Goal: Information Seeking & Learning: Check status

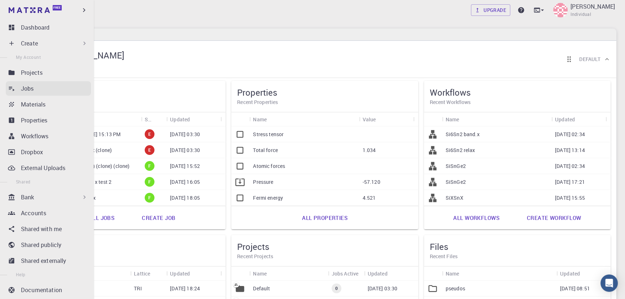
click at [17, 91] on link "Jobs" at bounding box center [48, 88] width 85 height 14
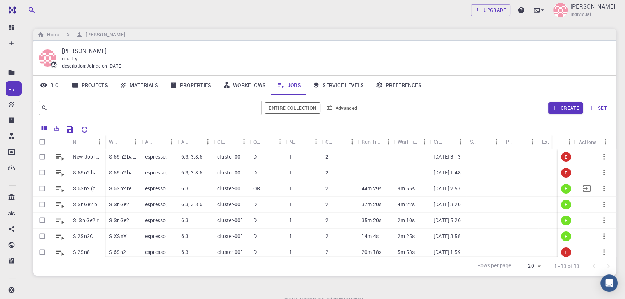
click at [225, 190] on p "cluster-001" at bounding box center [230, 188] width 26 height 7
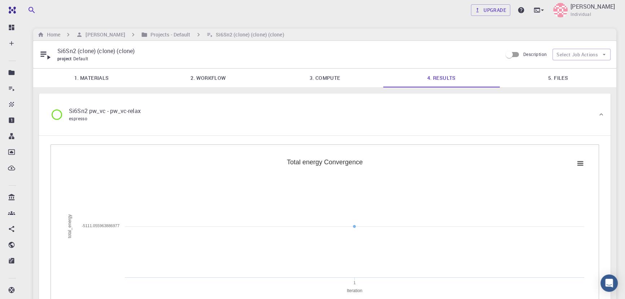
click at [342, 81] on link "3. Compute" at bounding box center [324, 78] width 116 height 19
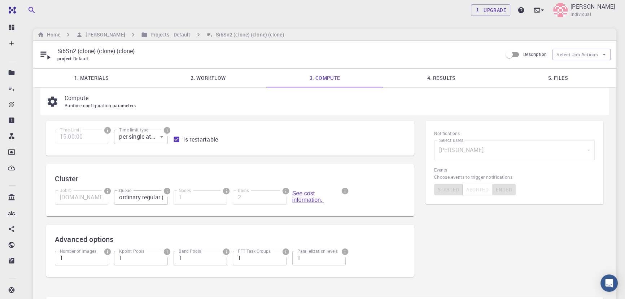
click at [185, 85] on link "2. Workflow" at bounding box center [208, 78] width 116 height 19
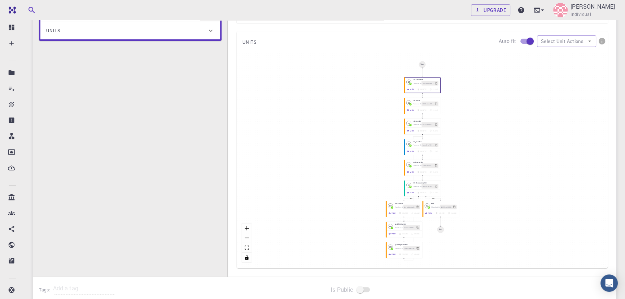
scroll to position [167, 0]
click at [410, 150] on button "View" at bounding box center [409, 149] width 11 height 5
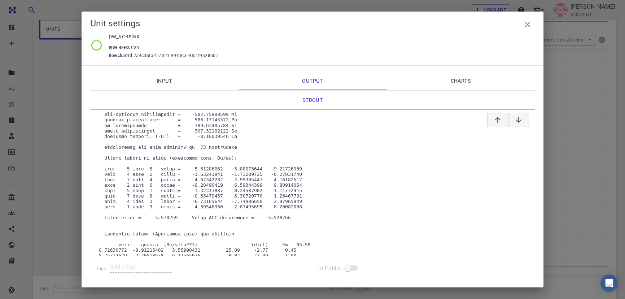
scroll to position [0, 0]
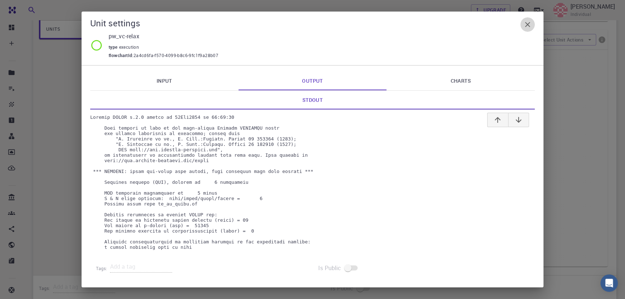
click at [530, 25] on icon "button" at bounding box center [527, 24] width 9 height 9
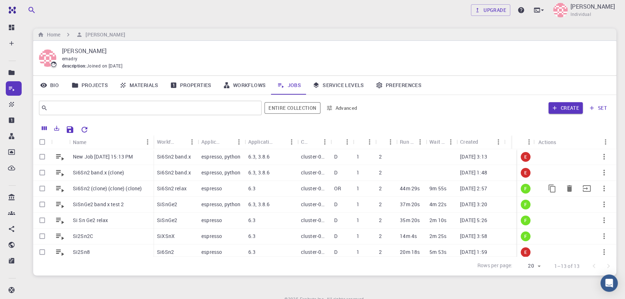
click at [220, 188] on p "espresso" at bounding box center [211, 188] width 21 height 7
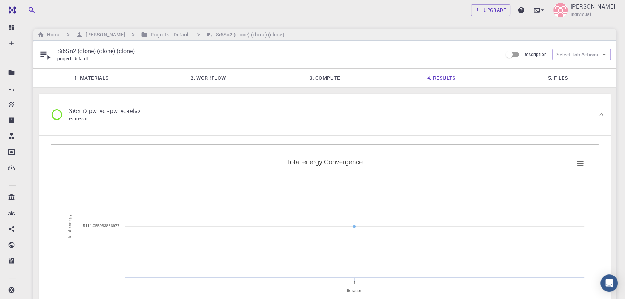
click at [88, 78] on link "1. Materials" at bounding box center [91, 78] width 116 height 19
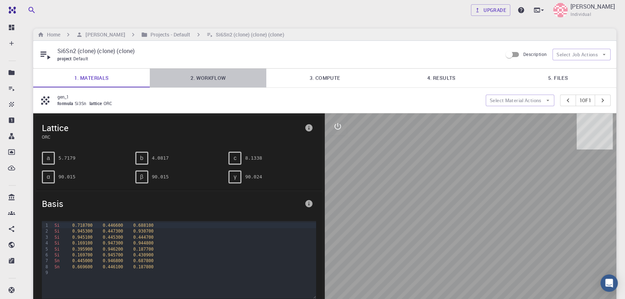
click at [206, 82] on link "2. Workflow" at bounding box center [208, 78] width 116 height 19
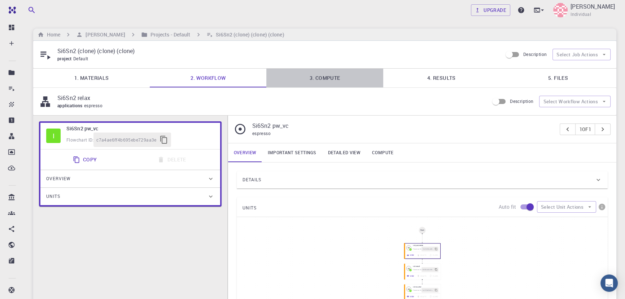
click at [334, 77] on link "3. Compute" at bounding box center [324, 78] width 116 height 19
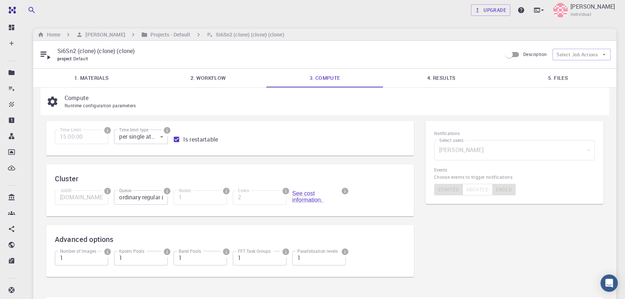
click at [227, 78] on link "2. Workflow" at bounding box center [208, 78] width 116 height 19
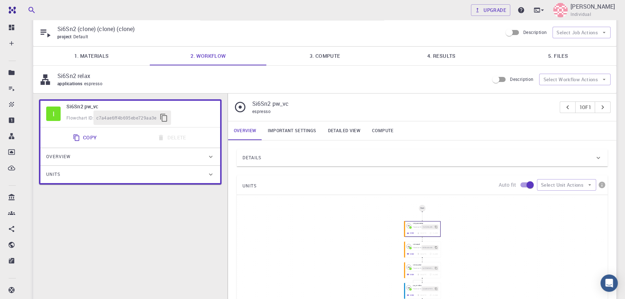
scroll to position [21, 0]
click at [439, 48] on link "4. Results" at bounding box center [441, 57] width 116 height 19
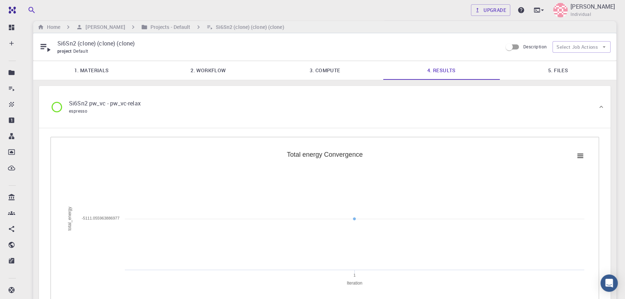
scroll to position [0, 0]
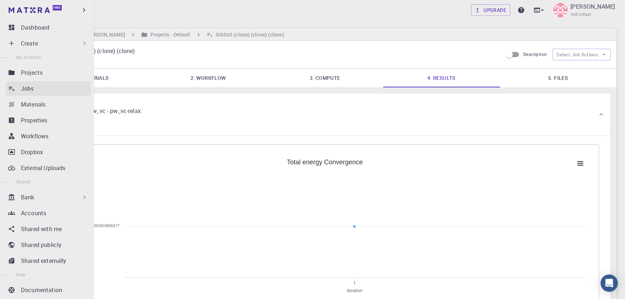
drag, startPoint x: 17, startPoint y: 87, endPoint x: 21, endPoint y: 86, distance: 4.3
click at [17, 87] on link "Jobs" at bounding box center [48, 88] width 85 height 14
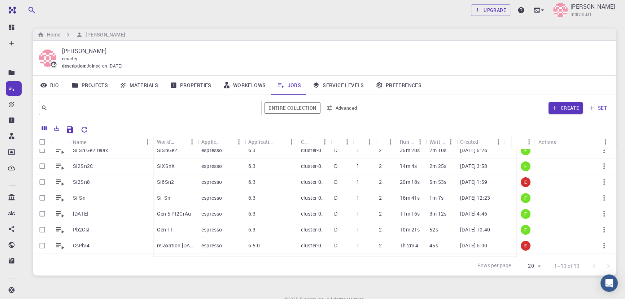
scroll to position [71, 0]
click at [212, 200] on p "espresso" at bounding box center [211, 196] width 21 height 7
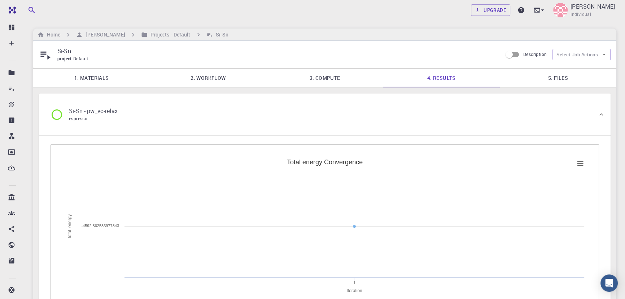
click at [95, 74] on link "1. Materials" at bounding box center [91, 78] width 116 height 19
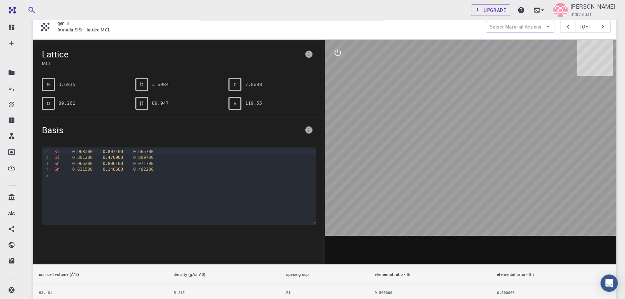
scroll to position [76, 0]
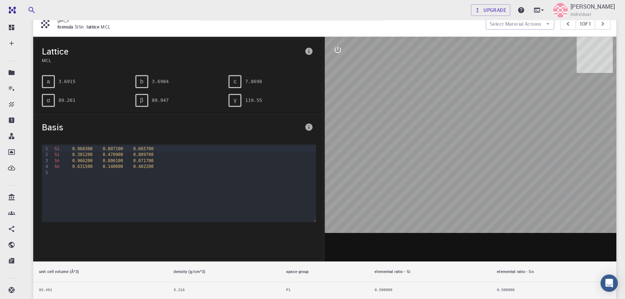
drag, startPoint x: 440, startPoint y: 152, endPoint x: 411, endPoint y: 135, distance: 33.3
click at [414, 142] on div at bounding box center [470, 149] width 291 height 224
drag, startPoint x: 433, startPoint y: 100, endPoint x: 470, endPoint y: 84, distance: 40.2
click at [487, 88] on div at bounding box center [470, 149] width 291 height 224
click at [335, 51] on icon "interactive" at bounding box center [337, 50] width 6 height 6
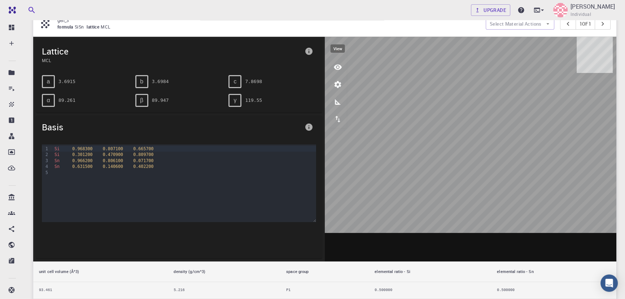
click at [336, 69] on icon "view" at bounding box center [337, 67] width 9 height 9
click at [338, 66] on icon "view" at bounding box center [338, 66] width 8 height 5
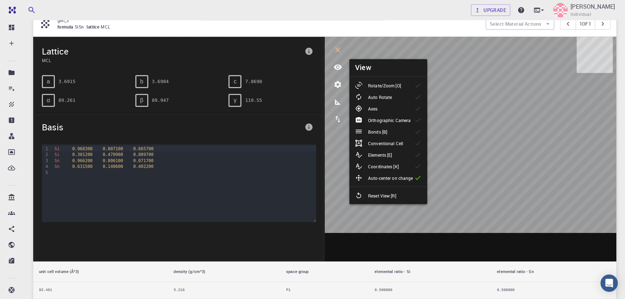
click at [364, 97] on div at bounding box center [361, 96] width 13 height 7
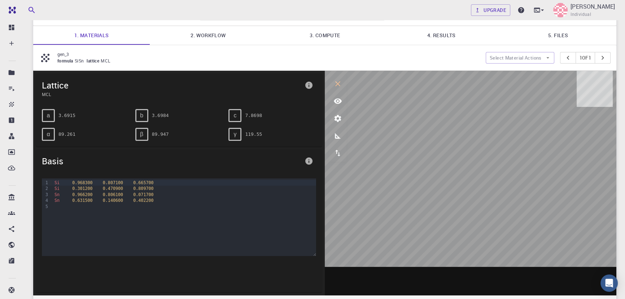
scroll to position [42, 0]
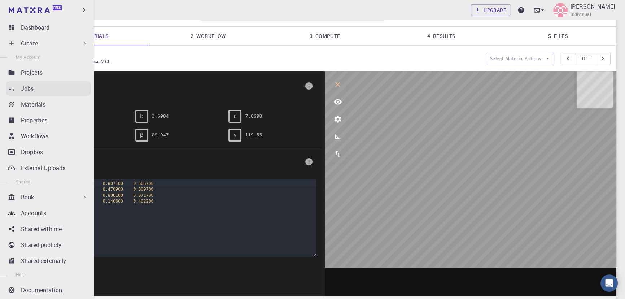
click at [17, 87] on link "Jobs" at bounding box center [48, 88] width 85 height 14
